Goal: Information Seeking & Learning: Understand process/instructions

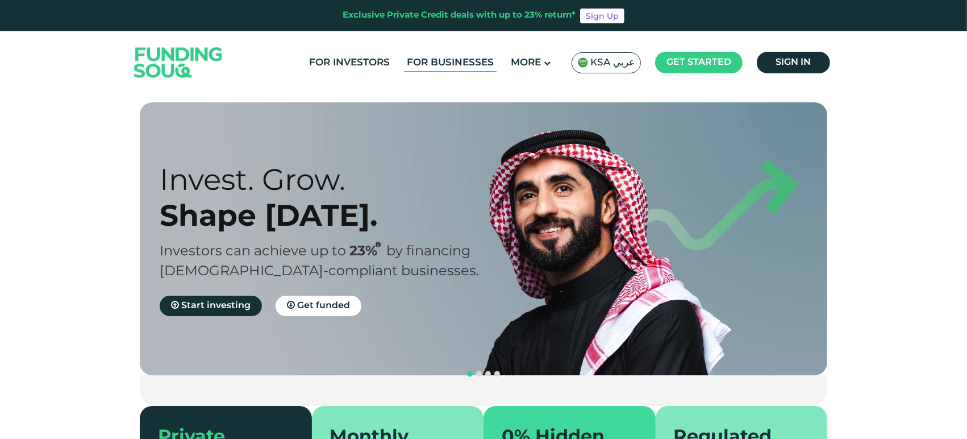
click at [414, 63] on link "For Businesses" at bounding box center [450, 62] width 93 height 19
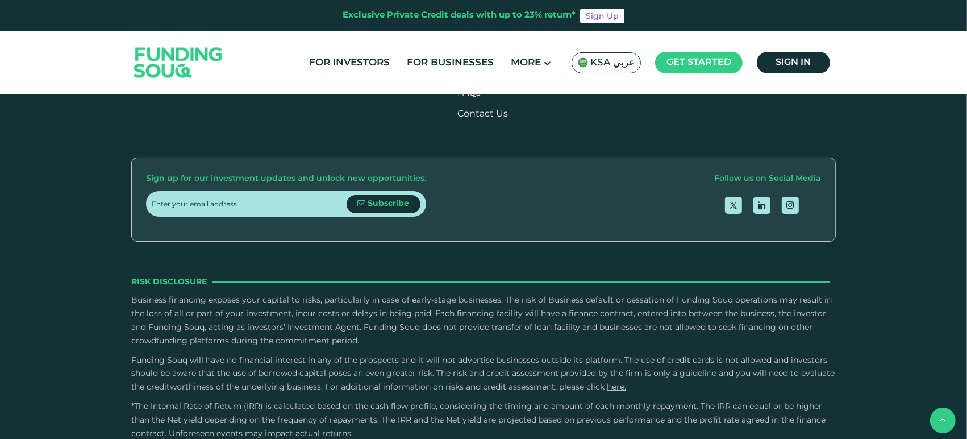
scroll to position [1452, 0]
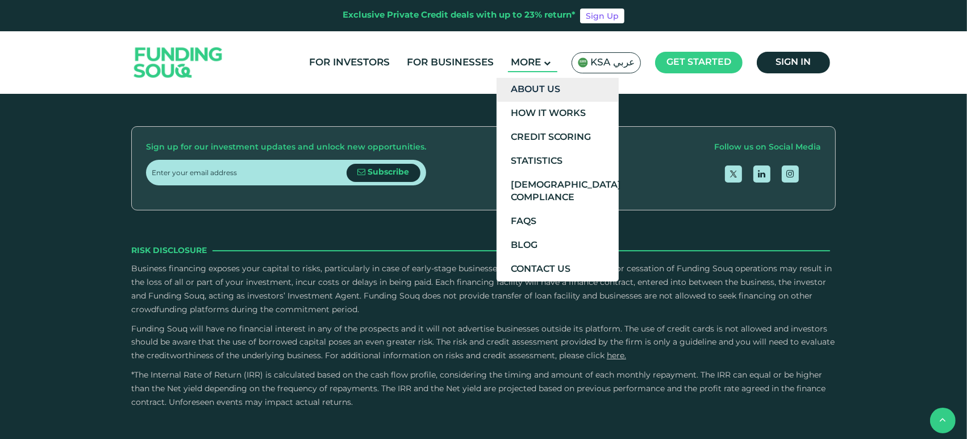
click at [556, 85] on link "About Us" at bounding box center [558, 90] width 122 height 24
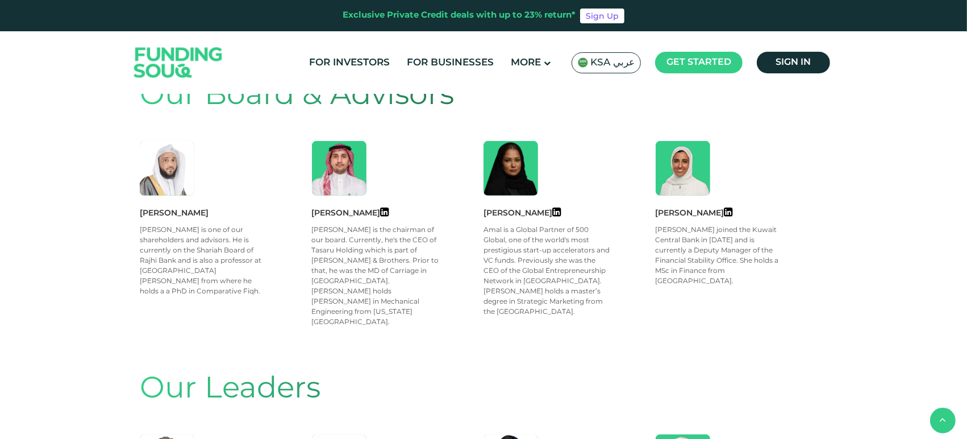
scroll to position [568, 0]
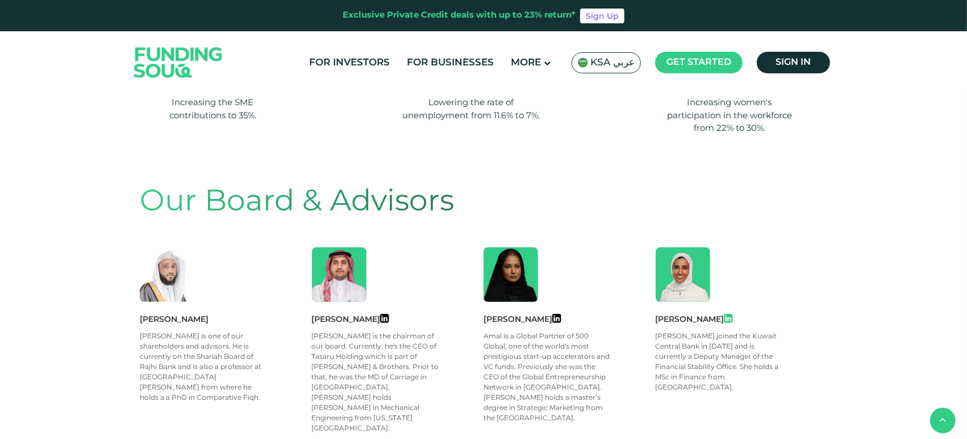
click at [733, 314] on icon at bounding box center [729, 318] width 9 height 10
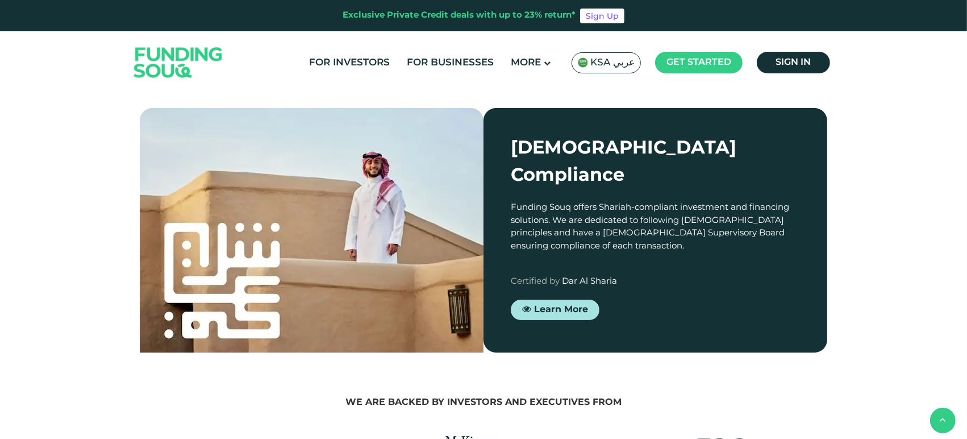
scroll to position [1389, 0]
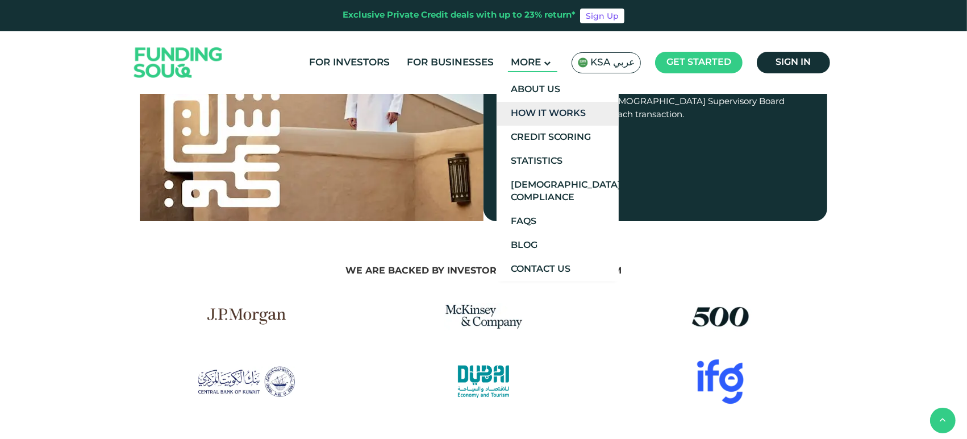
click at [545, 105] on link "How It Works" at bounding box center [558, 114] width 122 height 24
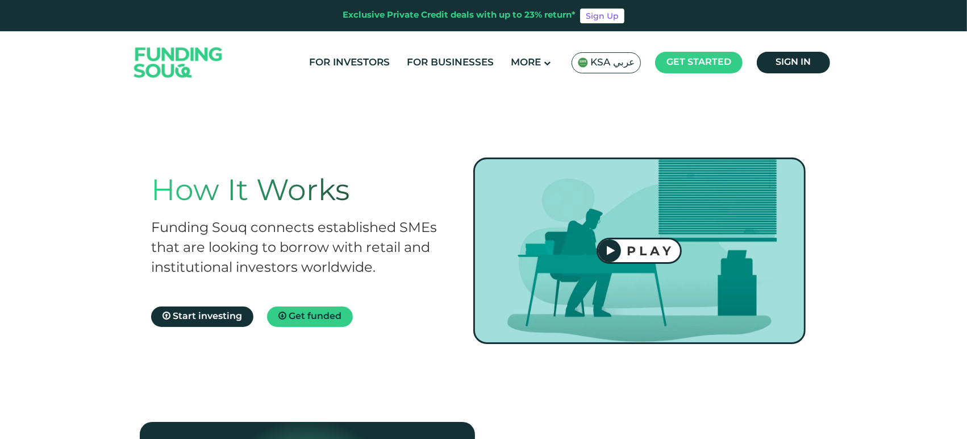
click at [379, 244] on h2 "Funding Souq connects established SMEs that are looking to borrow with retail a…" at bounding box center [301, 248] width 300 height 60
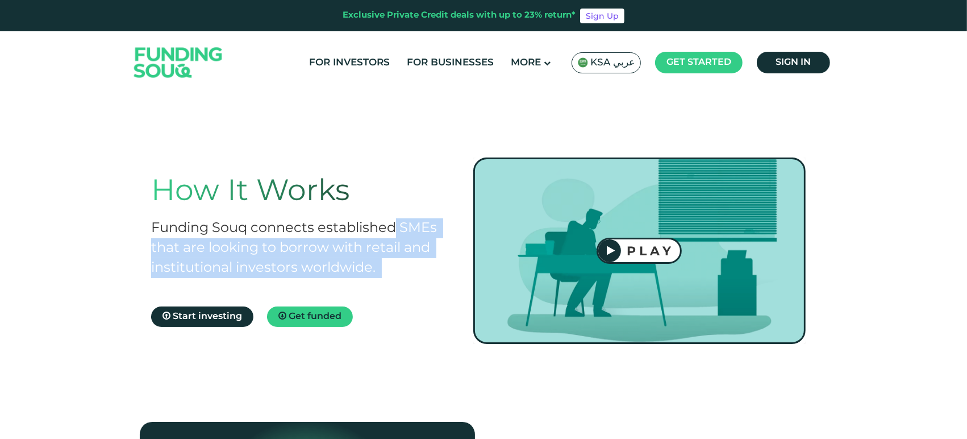
click at [379, 244] on h2 "Funding Souq connects established SMEs that are looking to borrow with retail a…" at bounding box center [301, 248] width 300 height 60
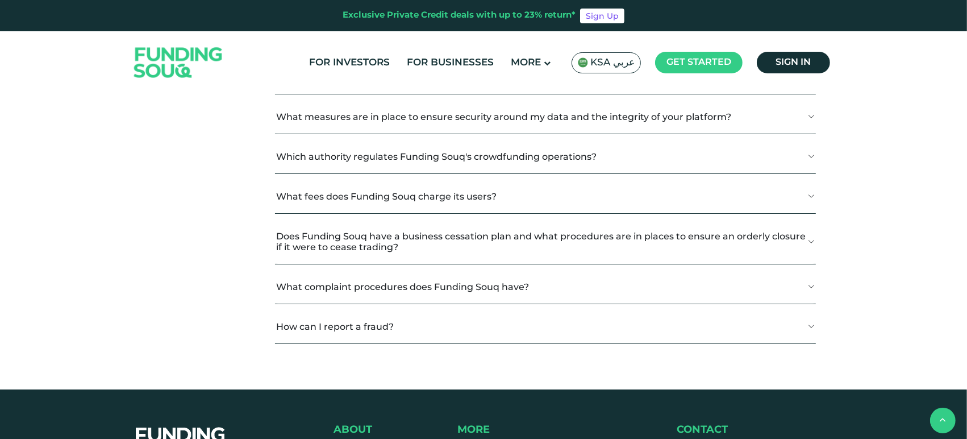
scroll to position [1389, 0]
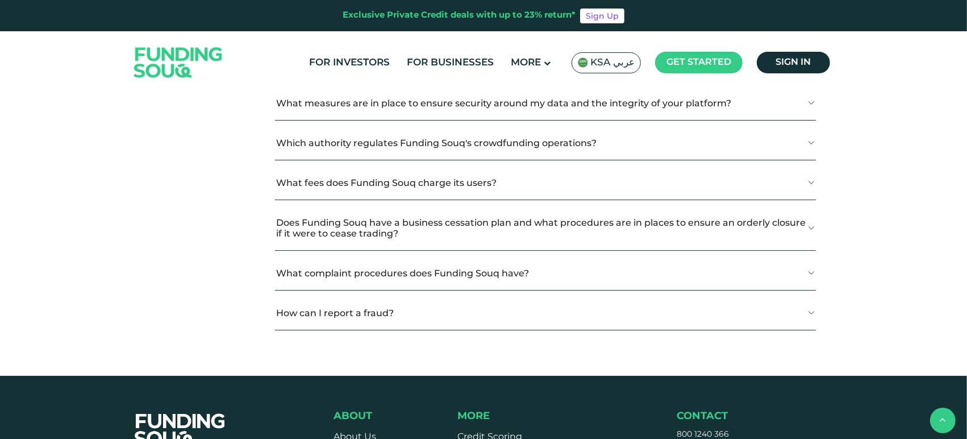
copy div "Funding Souq is a crowdfunding platform that connects established businesses wi…"
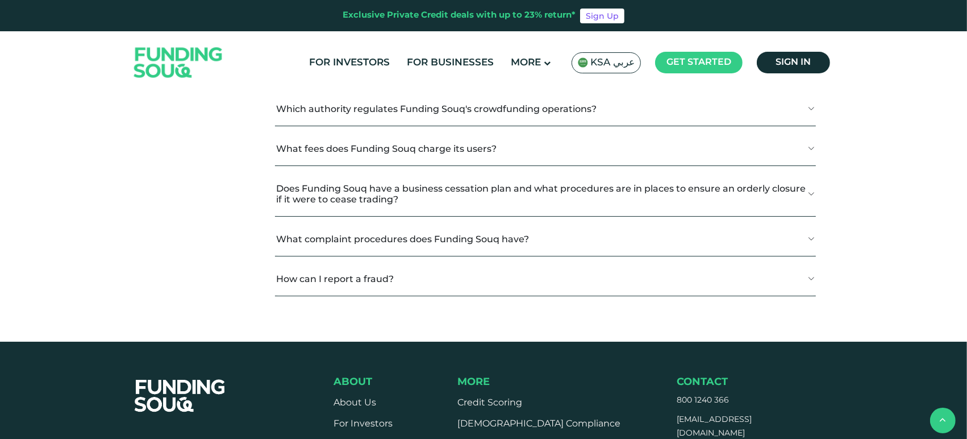
scroll to position [1452, 0]
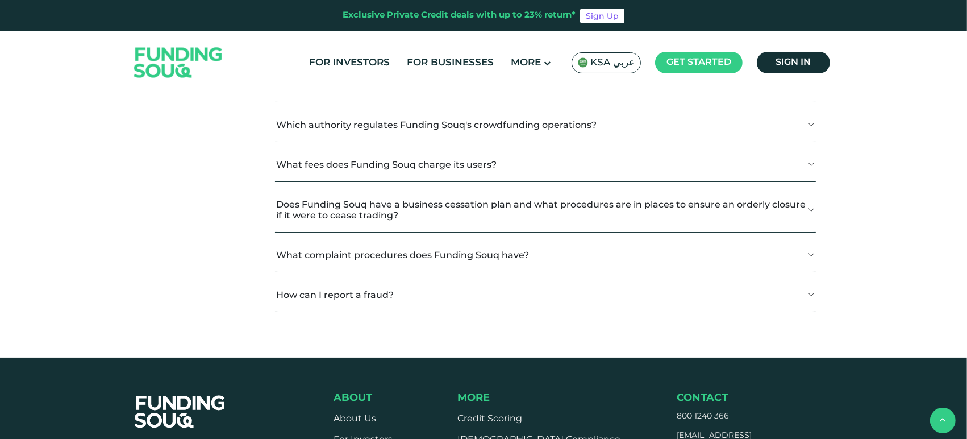
click at [463, 22] on button "Why Choose Funding Souq?" at bounding box center [545, 6] width 541 height 34
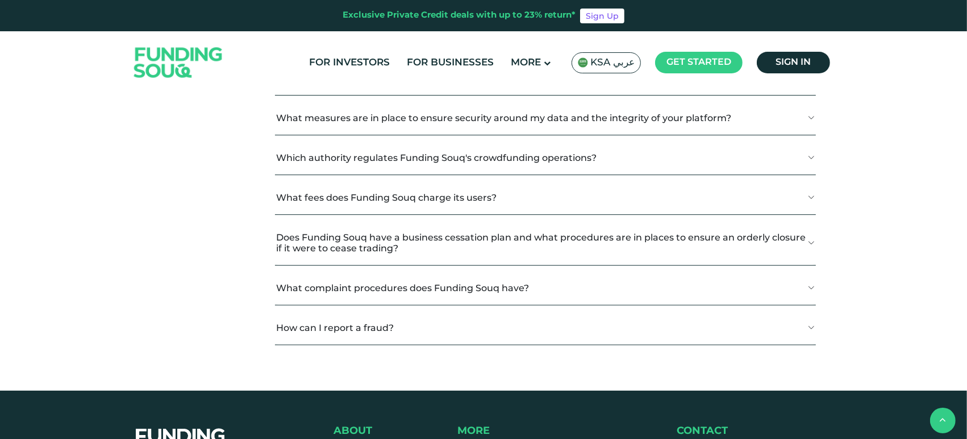
scroll to position [1705, 0]
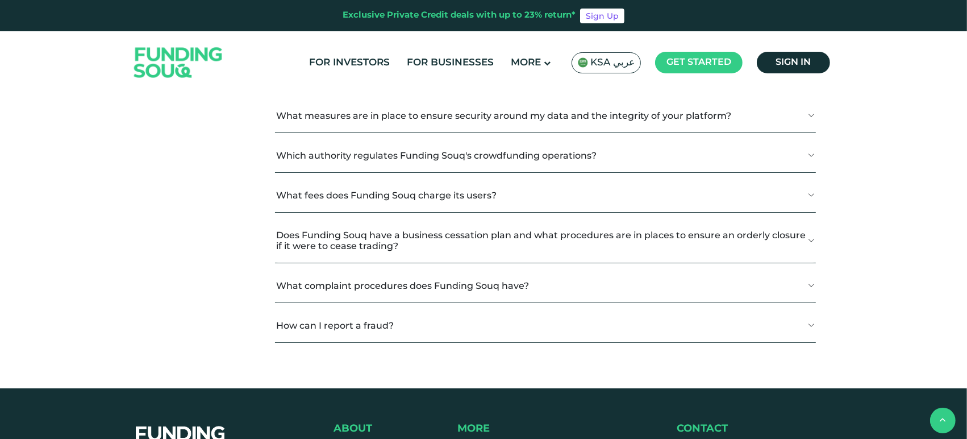
click at [393, 93] on button "How Does Debt-Based Crowdfunding Work?" at bounding box center [545, 76] width 541 height 34
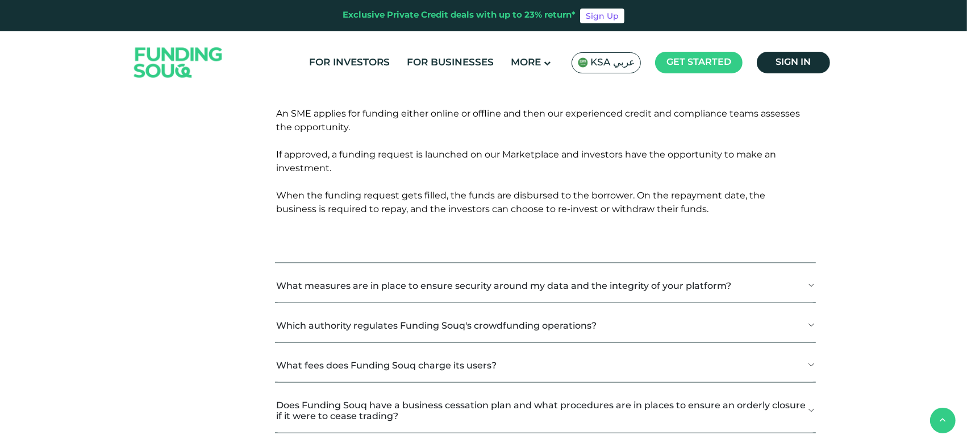
scroll to position [1831, 0]
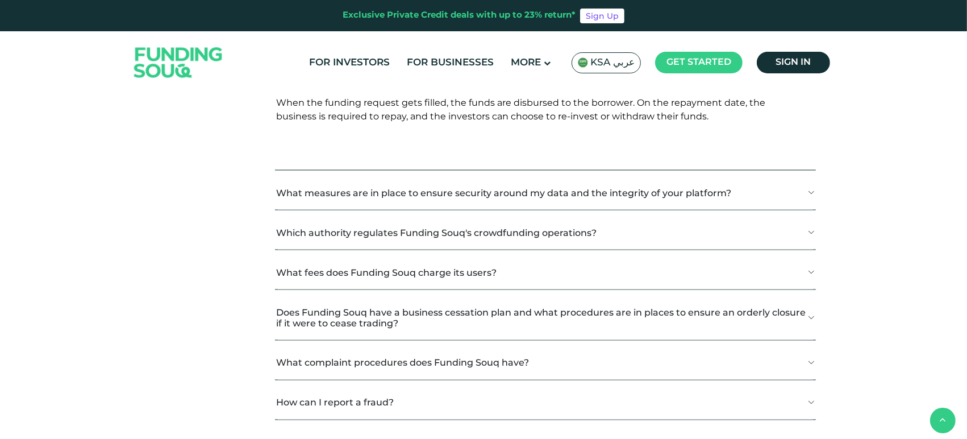
drag, startPoint x: 275, startPoint y: 204, endPoint x: 379, endPoint y: 203, distance: 104.0
click at [379, 170] on div "Debt-based crowdfunding, often referred to as peer-to-peer (P2P) lending, is a …" at bounding box center [545, 67] width 541 height 203
click at [327, 122] on span "An SME applies for funding either online or offline and then our experienced cr…" at bounding box center [538, 68] width 524 height 106
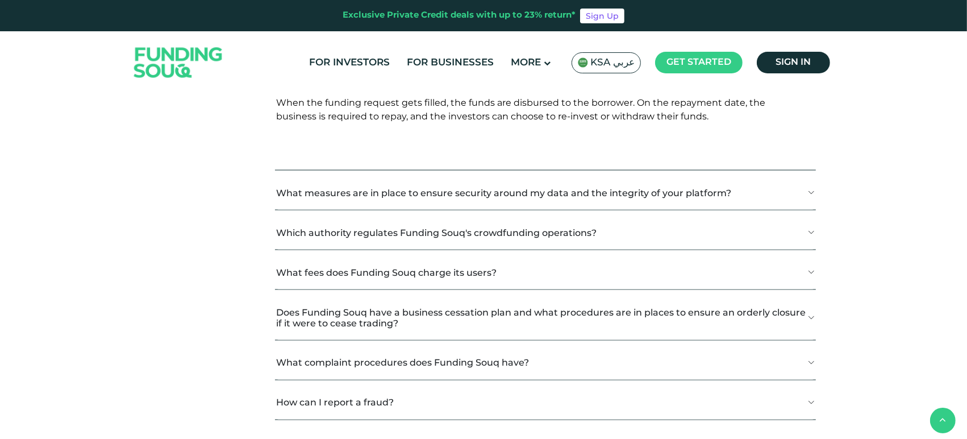
click at [343, 149] on p "An SME applies for funding either online or offline and then our experienced cr…" at bounding box center [541, 81] width 531 height 135
